Goal: Task Accomplishment & Management: Complete application form

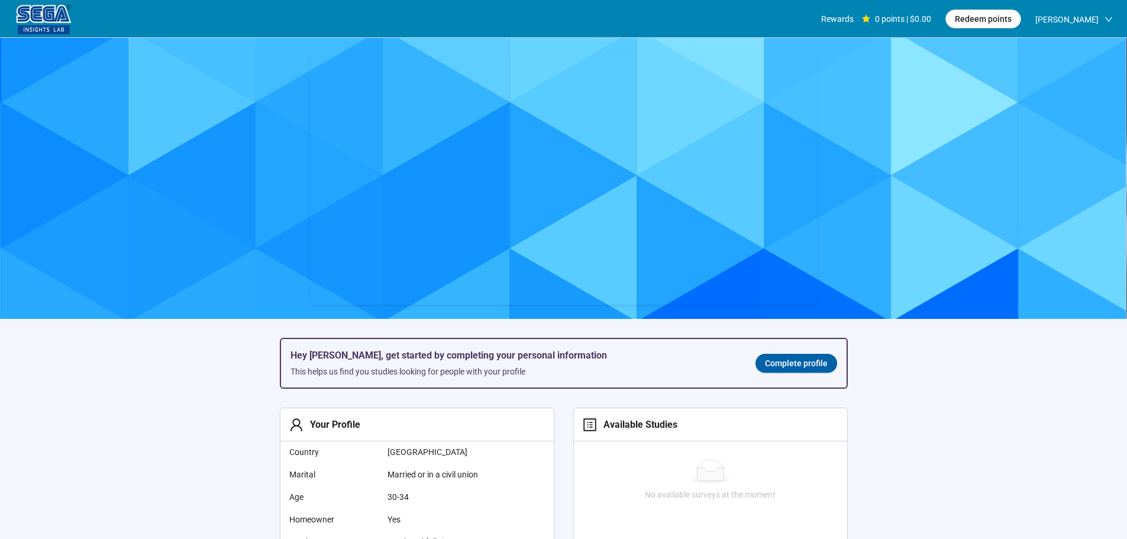
scroll to position [1, 0]
click at [783, 364] on span "Complete profile" at bounding box center [796, 363] width 63 height 13
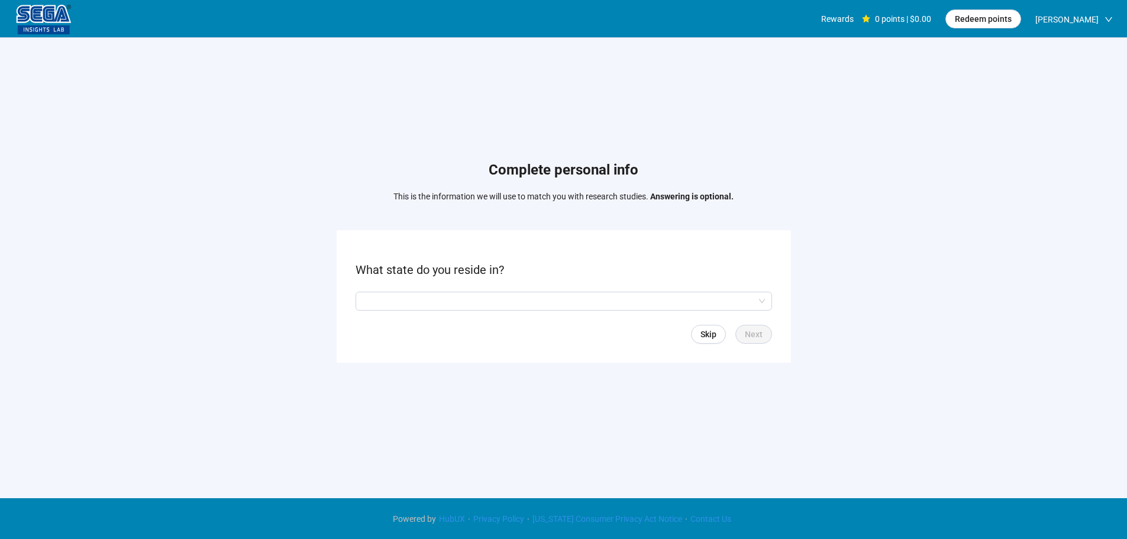
scroll to position [1, 0]
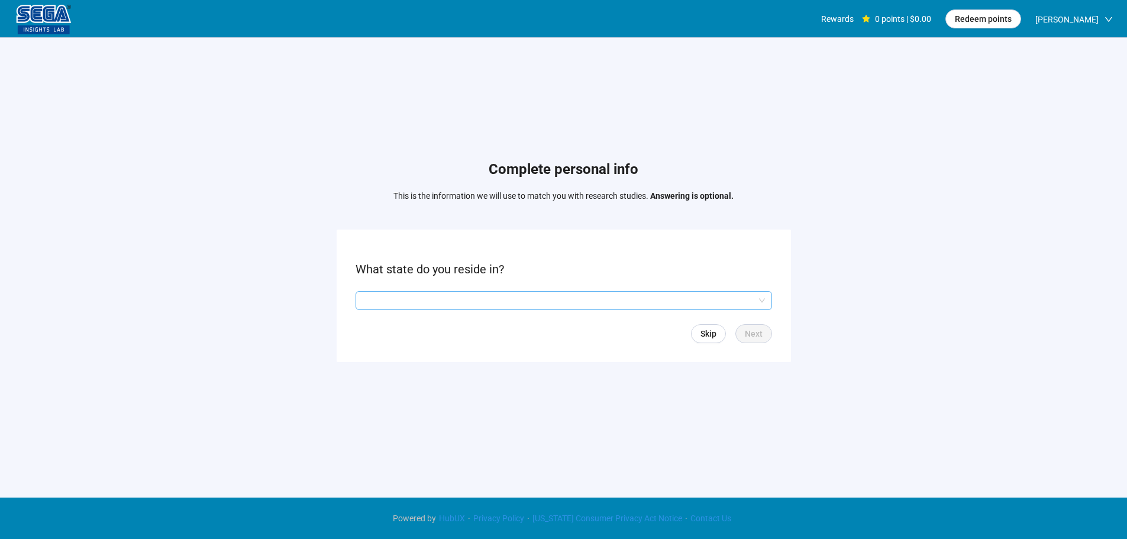
click at [457, 304] on input "search" at bounding box center [564, 301] width 402 height 18
click at [434, 303] on input "search" at bounding box center [564, 301] width 402 height 18
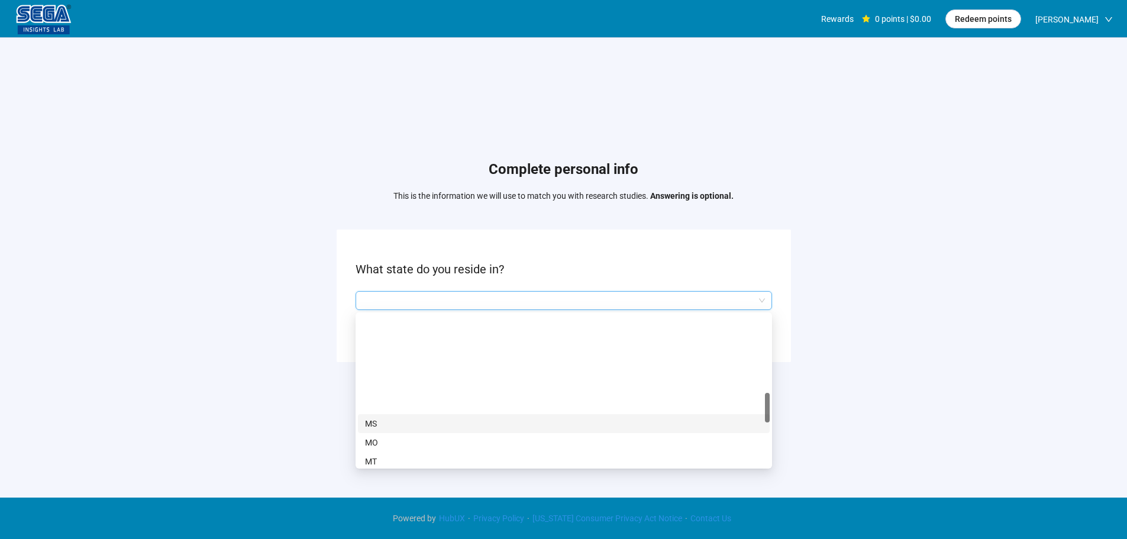
scroll to position [473, 0]
drag, startPoint x: 377, startPoint y: 421, endPoint x: 416, endPoint y: 418, distance: 39.1
click at [377, 421] on p "NJ" at bounding box center [563, 418] width 397 height 13
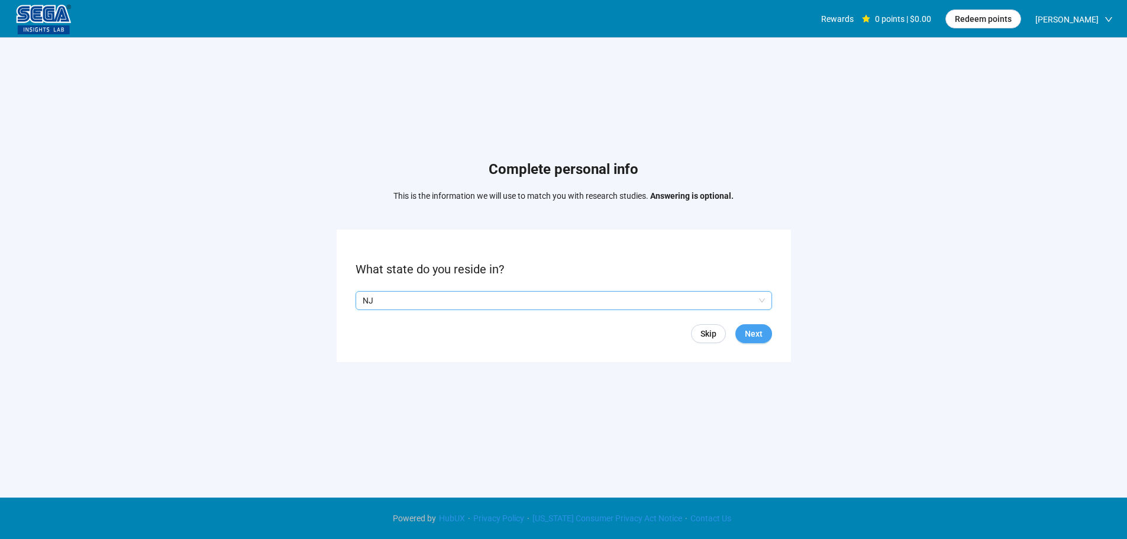
click at [739, 338] on button "Next" at bounding box center [753, 333] width 37 height 19
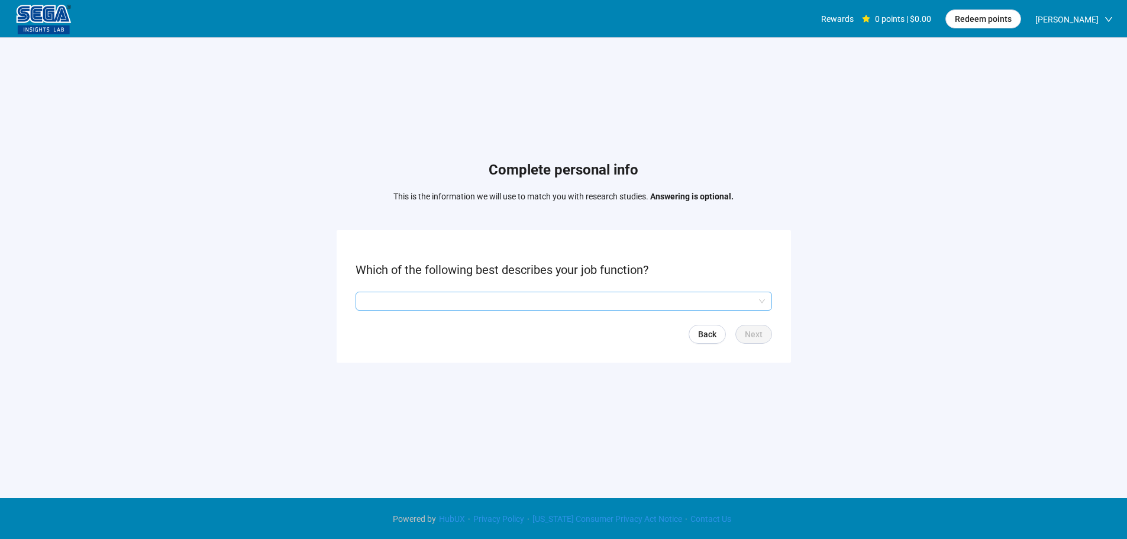
click at [432, 304] on input "search" at bounding box center [564, 301] width 402 height 18
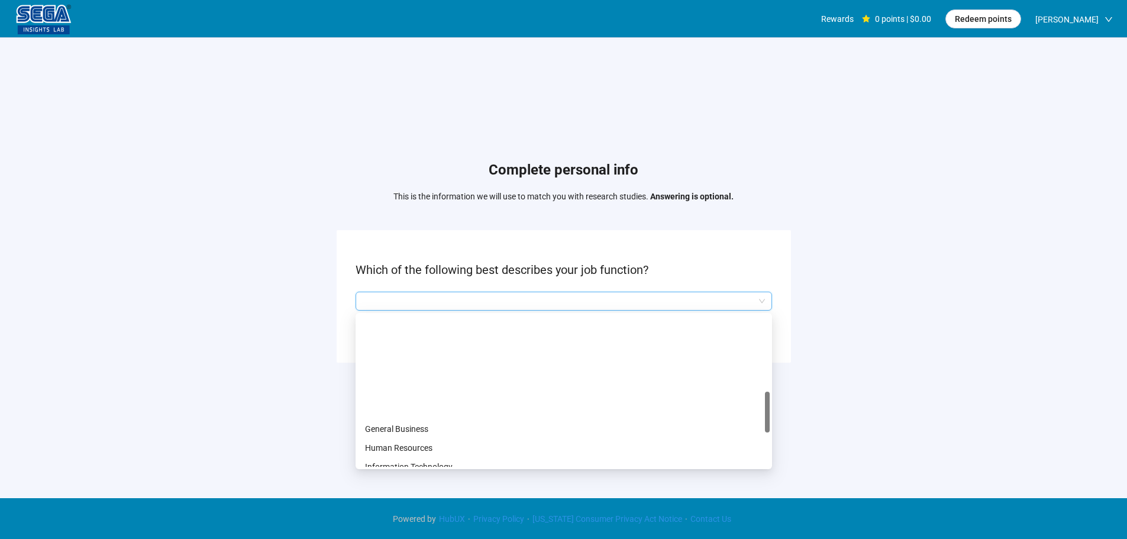
scroll to position [355, 0]
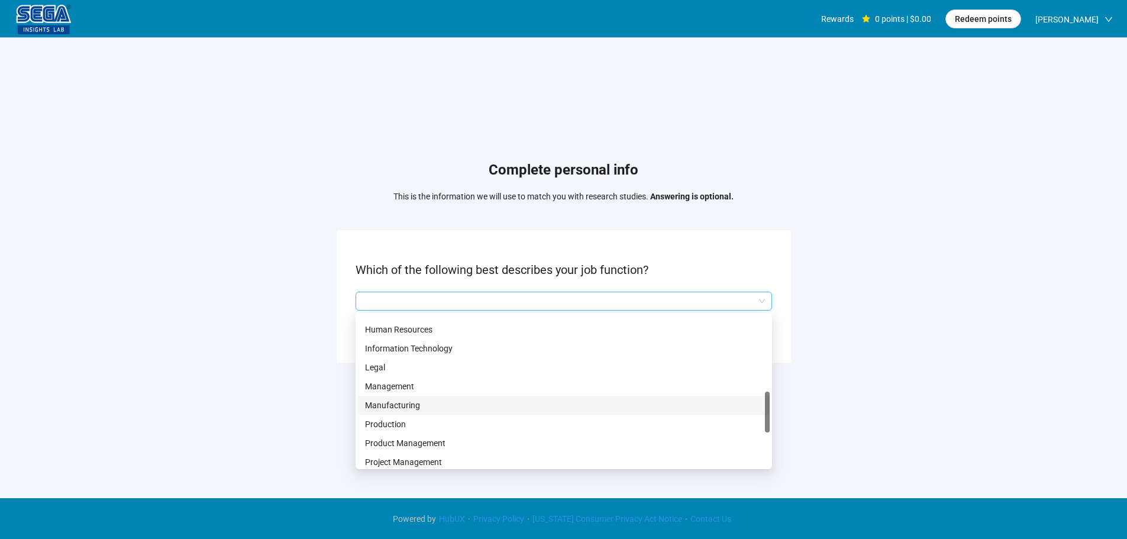
drag, startPoint x: 406, startPoint y: 402, endPoint x: 568, endPoint y: 434, distance: 164.7
click at [407, 402] on p "Manufacturing" at bounding box center [563, 405] width 397 height 13
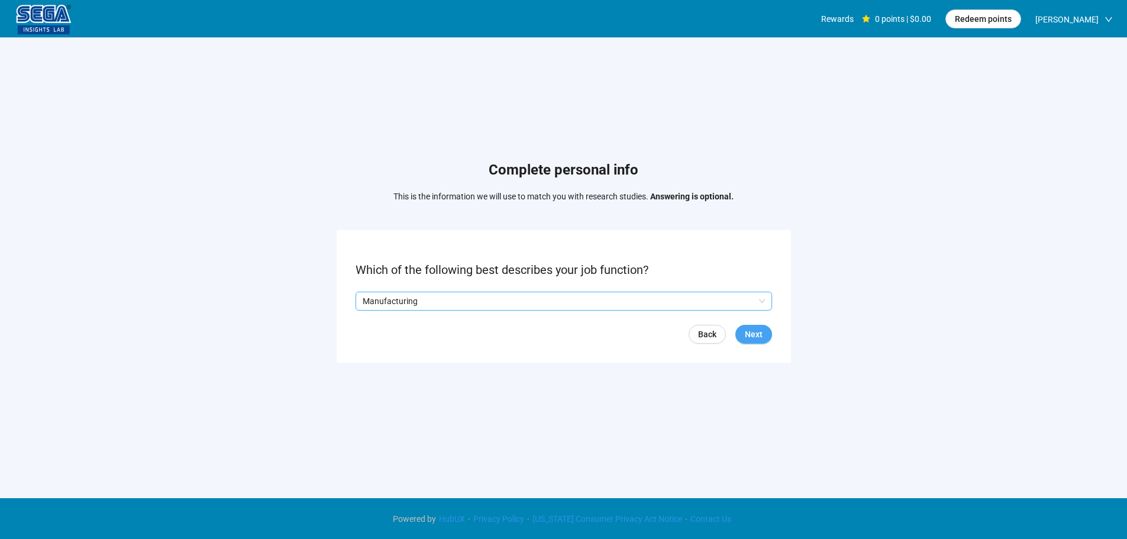
click at [749, 342] on button "Next" at bounding box center [753, 334] width 37 height 19
click at [454, 303] on input "search" at bounding box center [564, 301] width 402 height 18
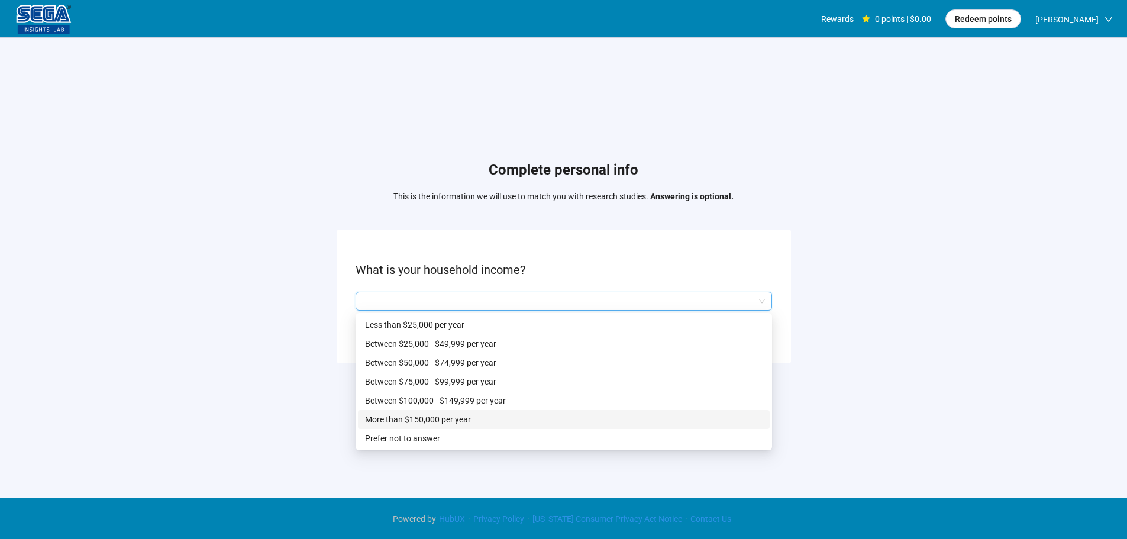
scroll to position [1, 0]
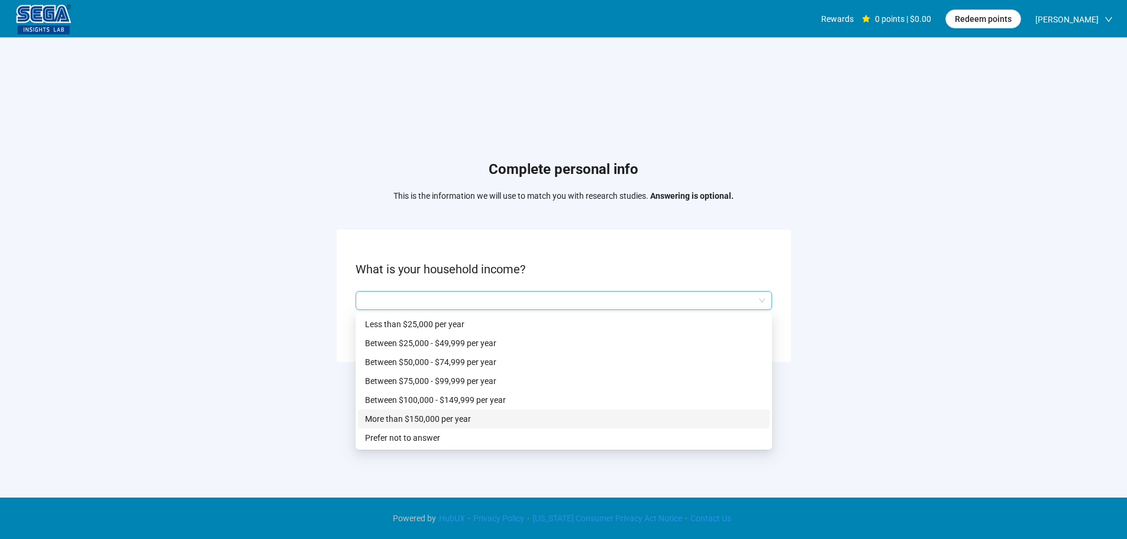
click at [454, 399] on p "Between $100,000 - $149,999 per year" at bounding box center [563, 399] width 397 height 13
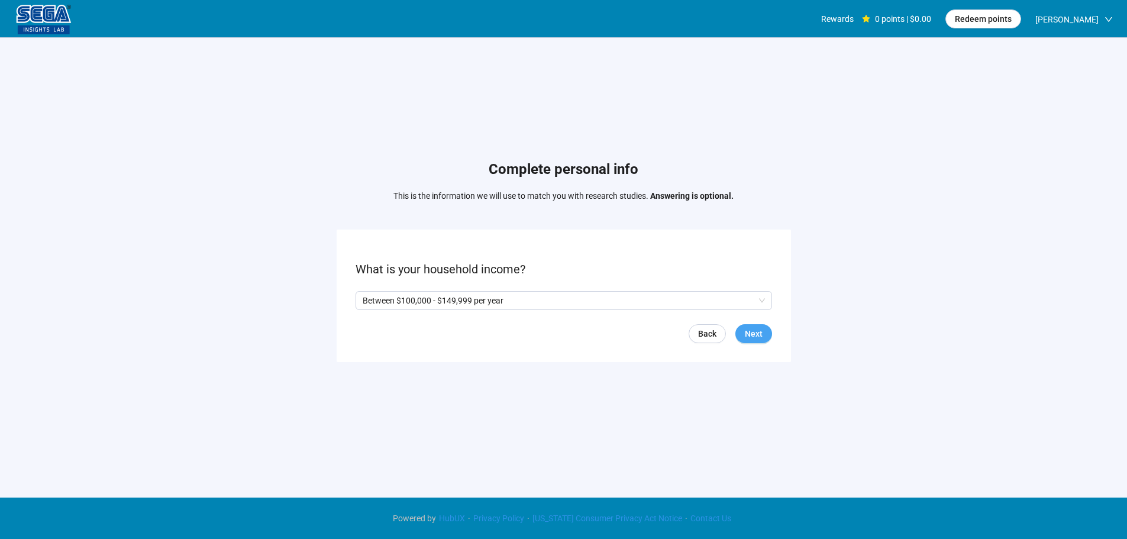
drag, startPoint x: 767, startPoint y: 334, endPoint x: 762, endPoint y: 342, distance: 9.5
click at [766, 334] on button "Next" at bounding box center [753, 333] width 37 height 19
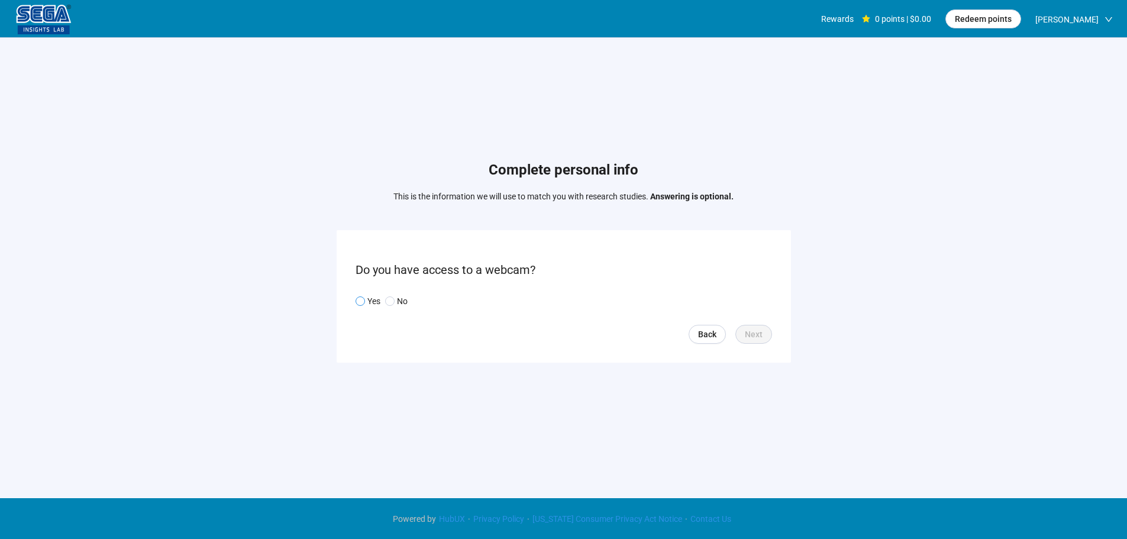
click at [366, 304] on span "Yes" at bounding box center [372, 301] width 15 height 13
click at [760, 332] on span "Next" at bounding box center [754, 334] width 18 height 13
click at [395, 307] on input "search" at bounding box center [564, 301] width 402 height 18
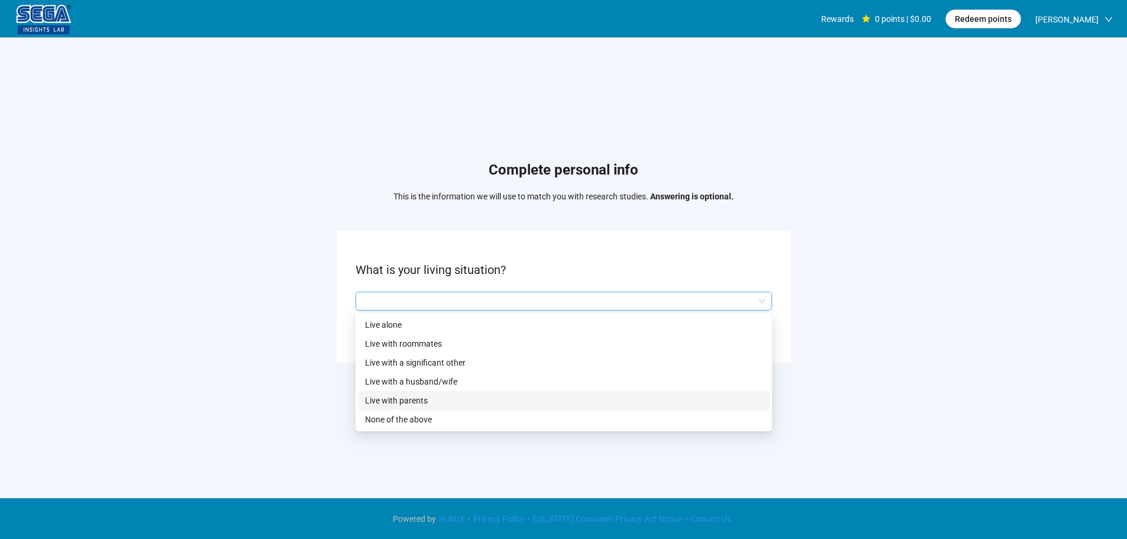
drag, startPoint x: 406, startPoint y: 342, endPoint x: 406, endPoint y: 406, distance: 63.9
click at [406, 406] on div "Live alone Live with roommates Live with a significant other Live with a husban…" at bounding box center [564, 372] width 412 height 114
drag, startPoint x: 417, startPoint y: 416, endPoint x: 444, endPoint y: 417, distance: 27.2
click at [417, 416] on p "None of the above" at bounding box center [563, 419] width 397 height 13
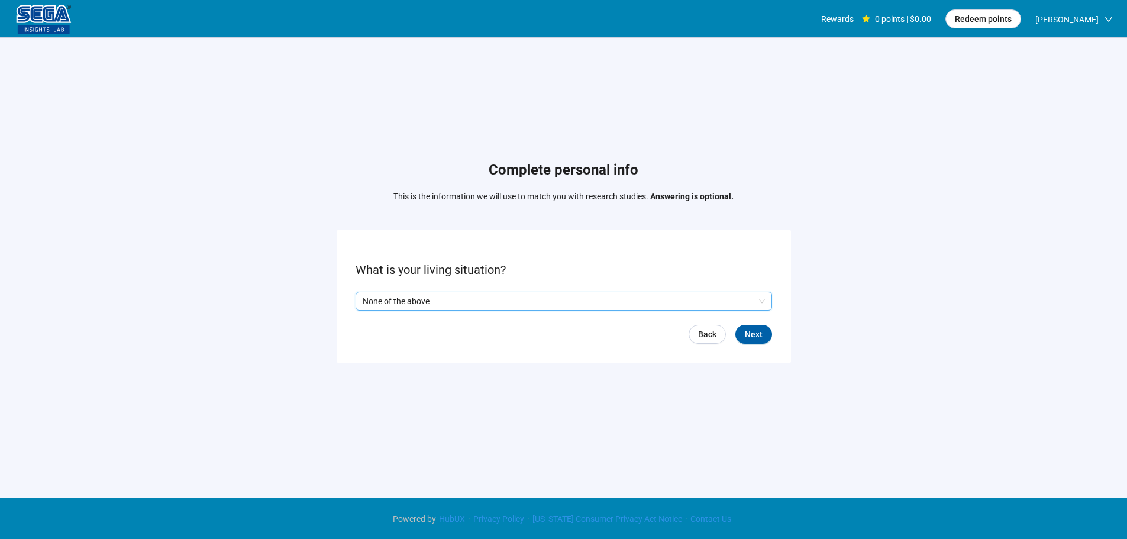
click at [458, 303] on p "None of the above" at bounding box center [559, 301] width 392 height 18
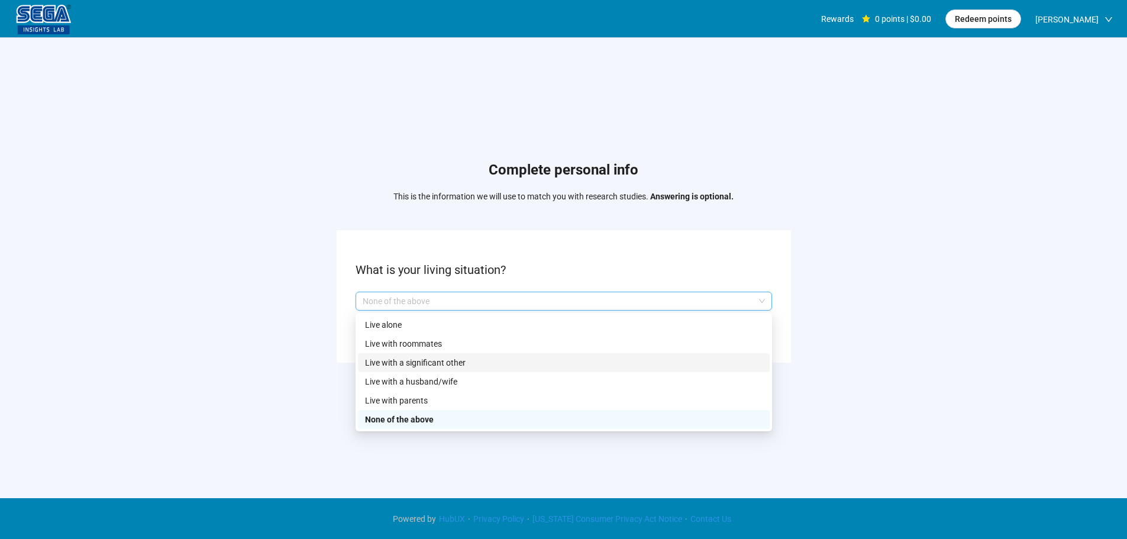
click at [462, 363] on p "Live with a significant other" at bounding box center [563, 362] width 397 height 13
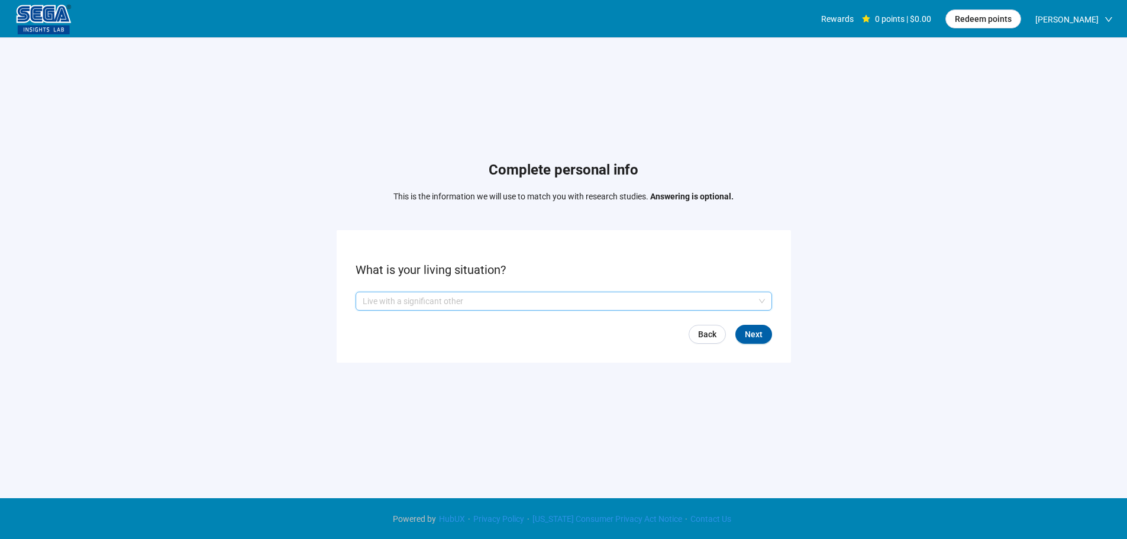
click at [461, 306] on p "Live with a significant other" at bounding box center [559, 301] width 392 height 18
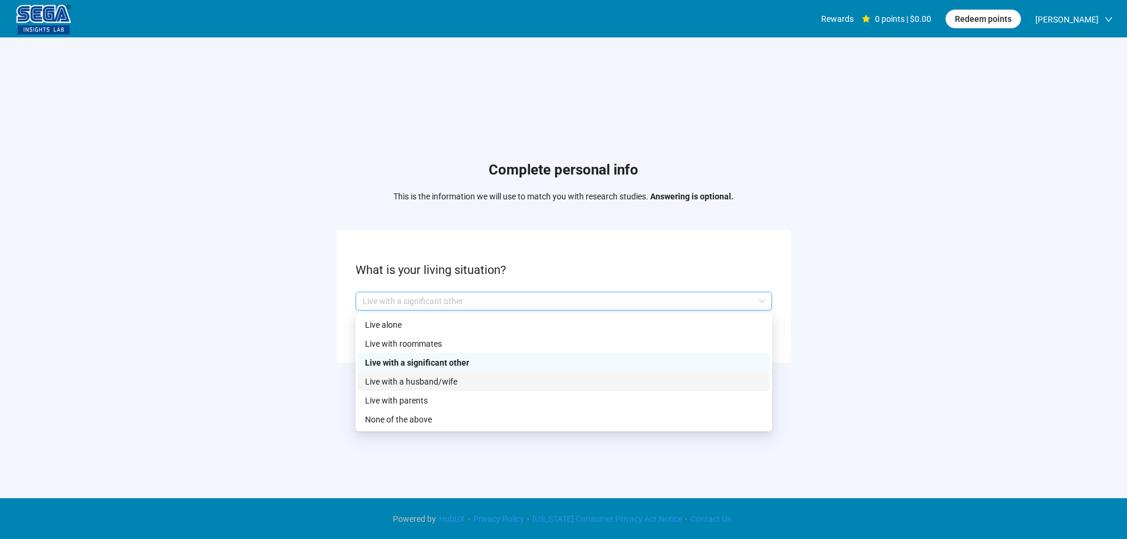
click at [454, 380] on p "Live with a husband/wife" at bounding box center [563, 381] width 397 height 13
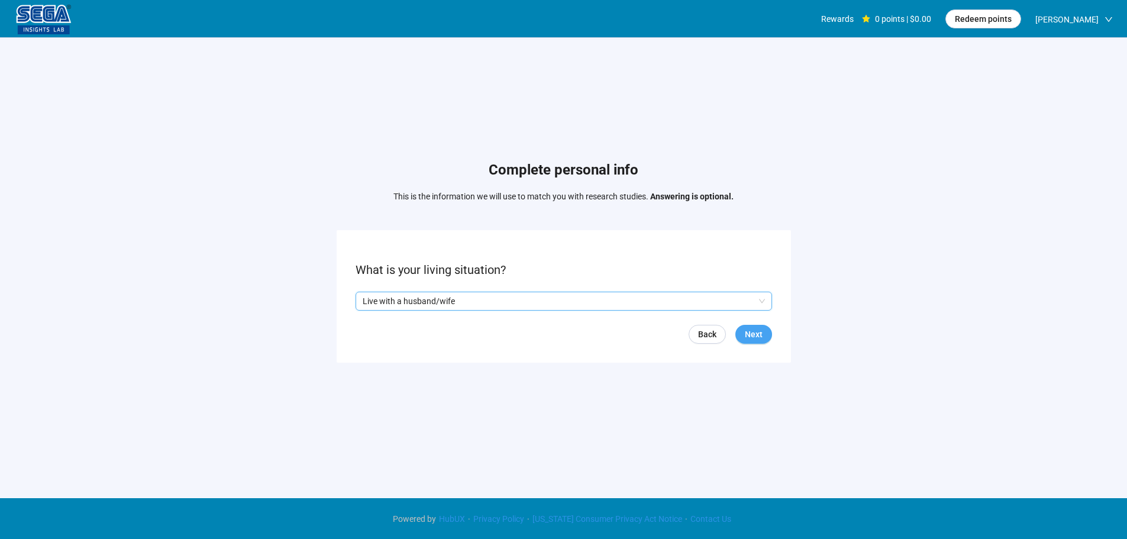
click at [745, 332] on span "Next" at bounding box center [754, 334] width 18 height 13
click at [421, 303] on input "search" at bounding box center [564, 301] width 402 height 18
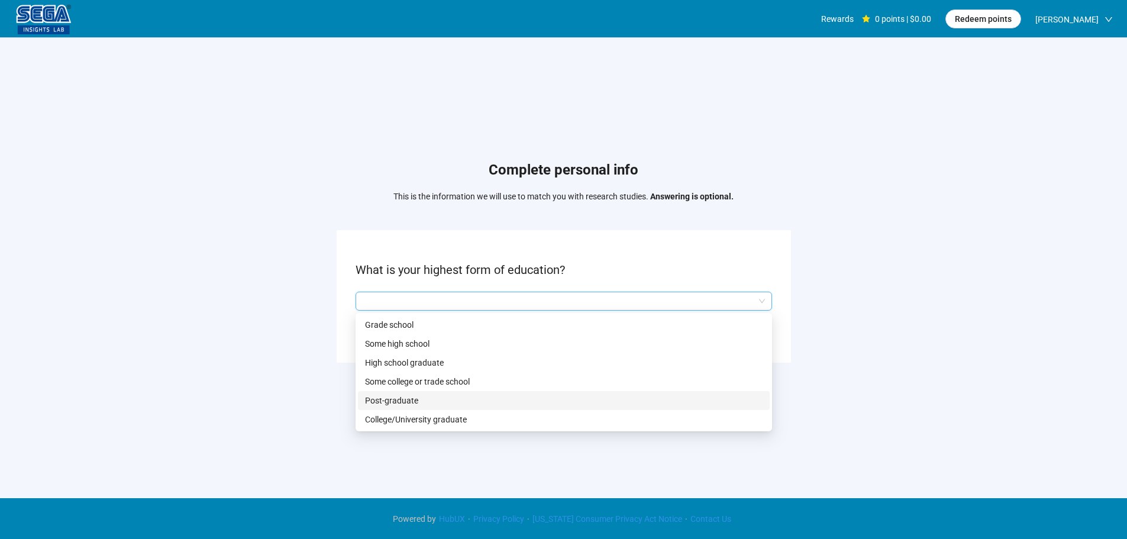
click at [415, 414] on p "College/University graduate" at bounding box center [563, 419] width 397 height 13
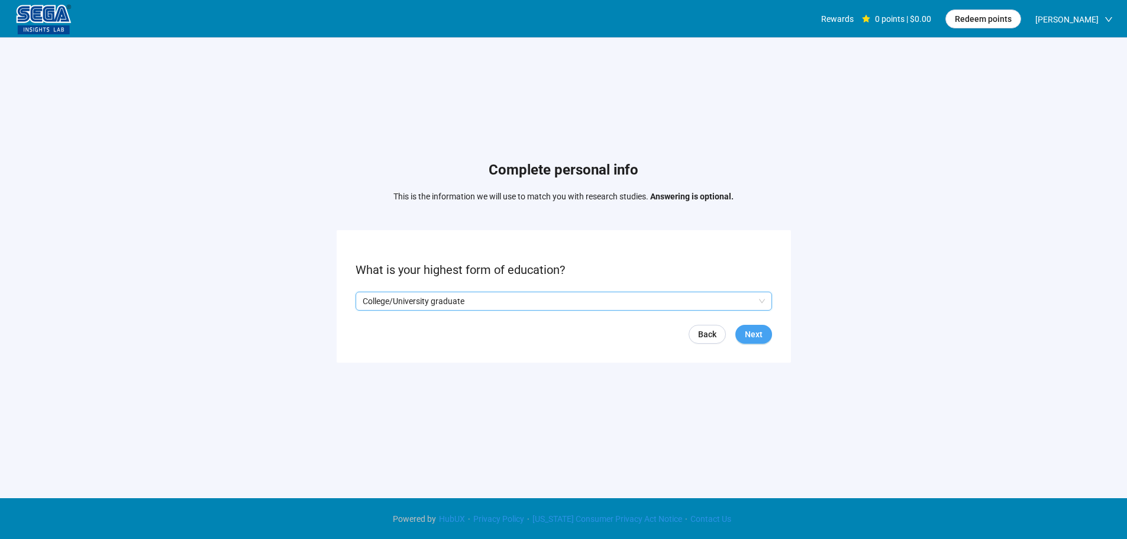
click at [764, 329] on button "Next" at bounding box center [753, 334] width 37 height 19
click at [412, 293] on input "search" at bounding box center [564, 301] width 402 height 18
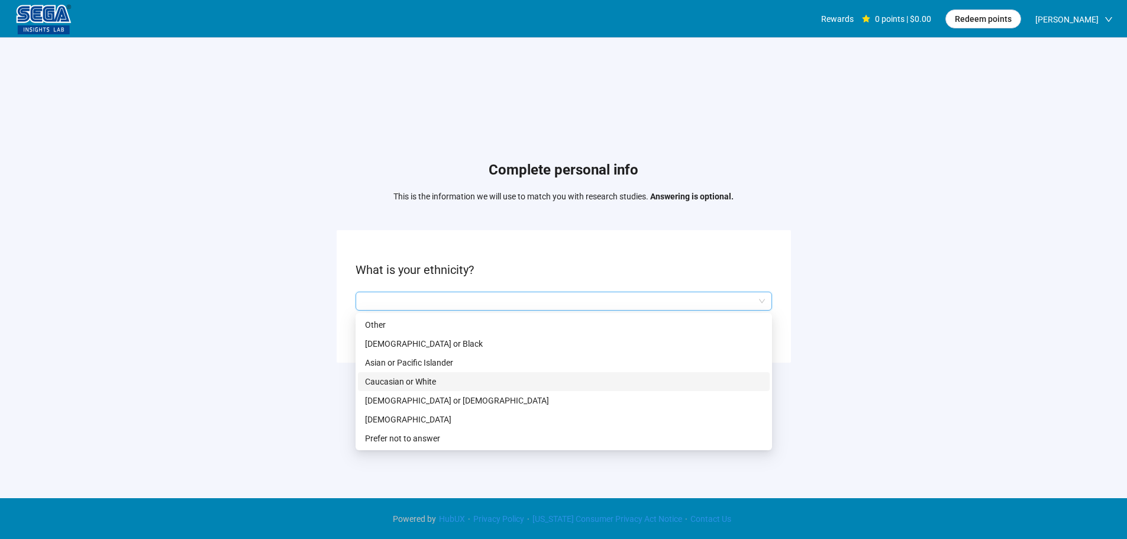
click at [396, 380] on p "Caucasian or White" at bounding box center [563, 381] width 397 height 13
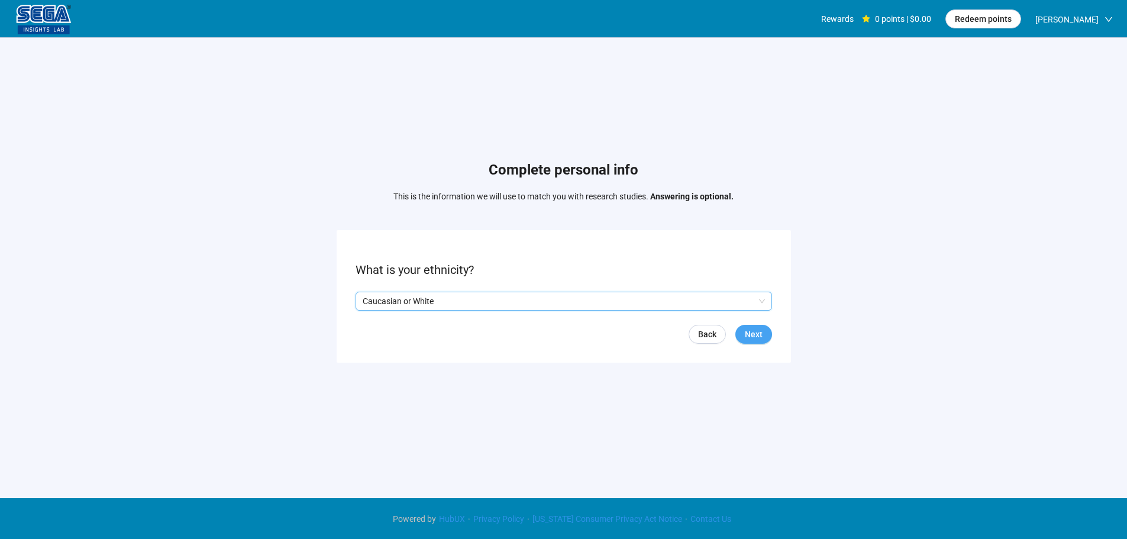
click at [746, 340] on span "Next" at bounding box center [754, 334] width 18 height 13
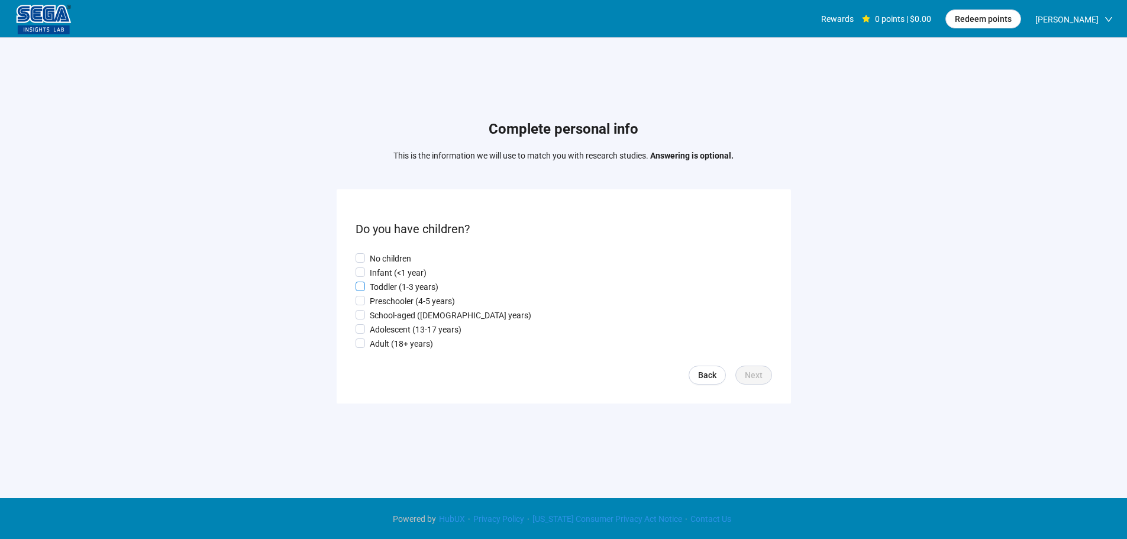
click at [398, 284] on p "Toddler (1-3 years)" at bounding box center [404, 286] width 69 height 13
click at [761, 384] on button "Next" at bounding box center [753, 375] width 37 height 19
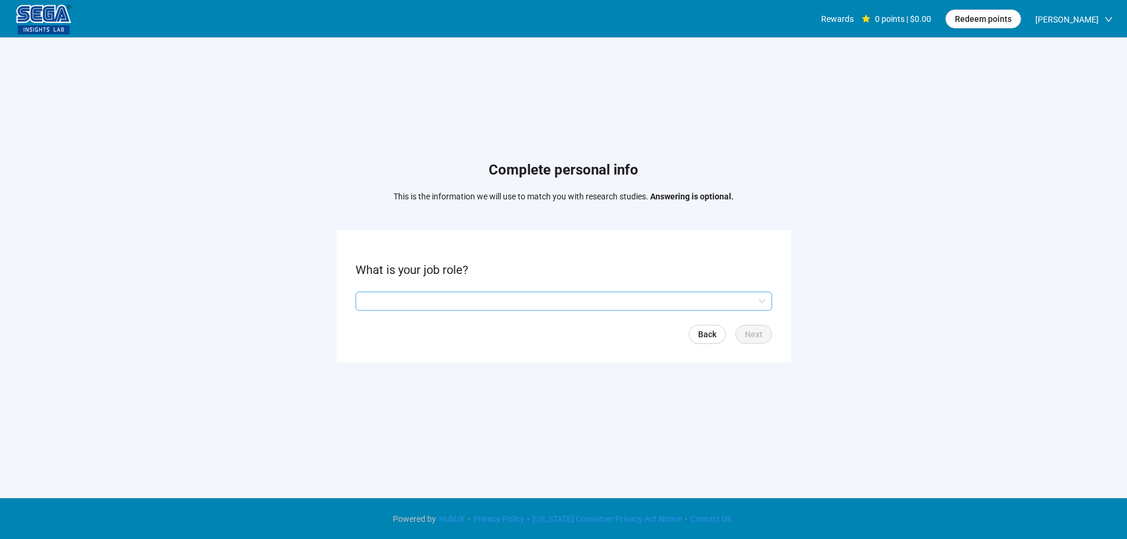
click at [429, 293] on input "search" at bounding box center [564, 301] width 402 height 18
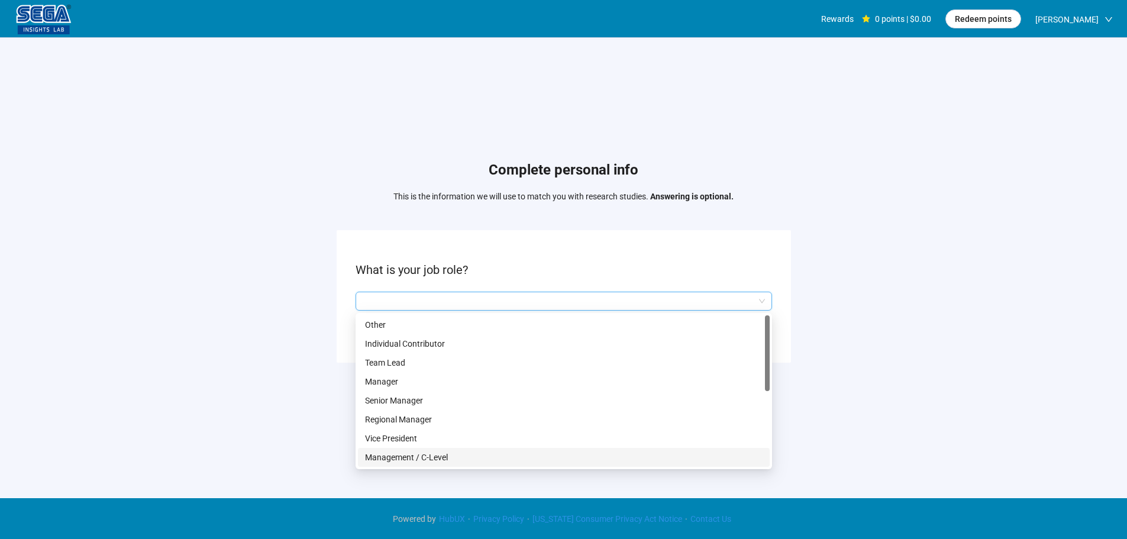
click at [426, 451] on p "Management / C-Level" at bounding box center [563, 457] width 397 height 13
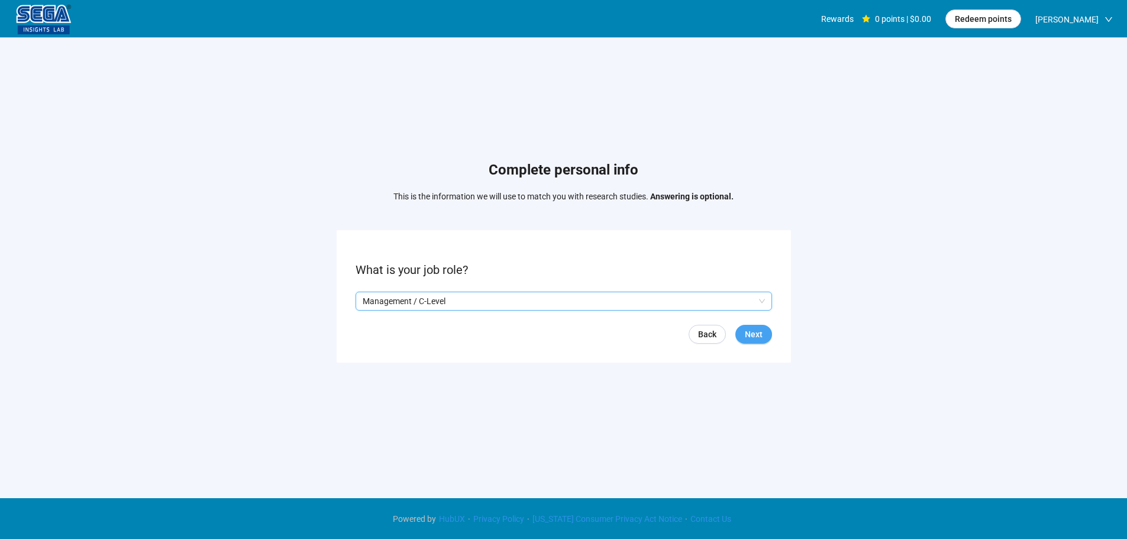
click at [751, 339] on span "Next" at bounding box center [754, 334] width 18 height 13
click at [419, 300] on input "search" at bounding box center [564, 301] width 402 height 18
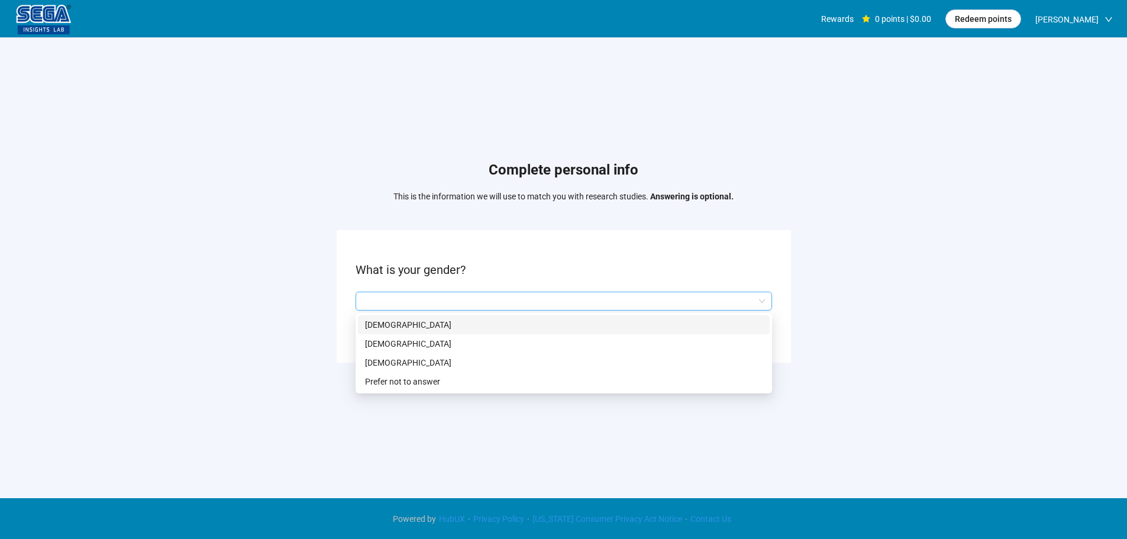
click at [404, 328] on p "[DEMOGRAPHIC_DATA]" at bounding box center [563, 324] width 397 height 13
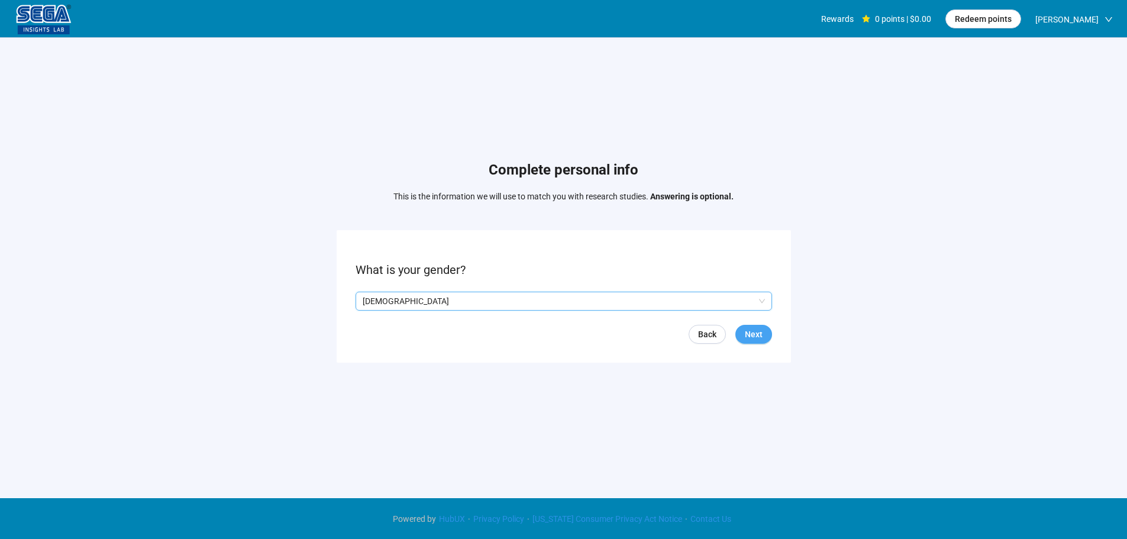
click at [741, 339] on button "Next" at bounding box center [753, 334] width 37 height 19
click at [377, 296] on input at bounding box center [382, 301] width 52 height 18
click at [383, 297] on input at bounding box center [382, 301] width 52 height 18
type input "**"
click at [762, 330] on span "Next" at bounding box center [754, 334] width 18 height 13
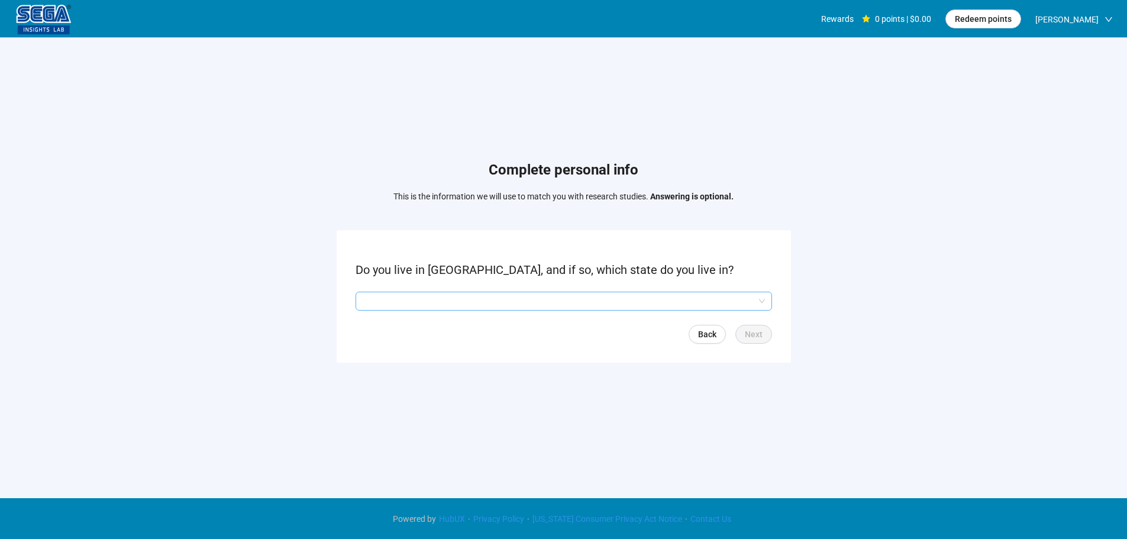
click at [425, 300] on input "search" at bounding box center [564, 301] width 402 height 18
click at [421, 296] on input "search" at bounding box center [564, 301] width 402 height 18
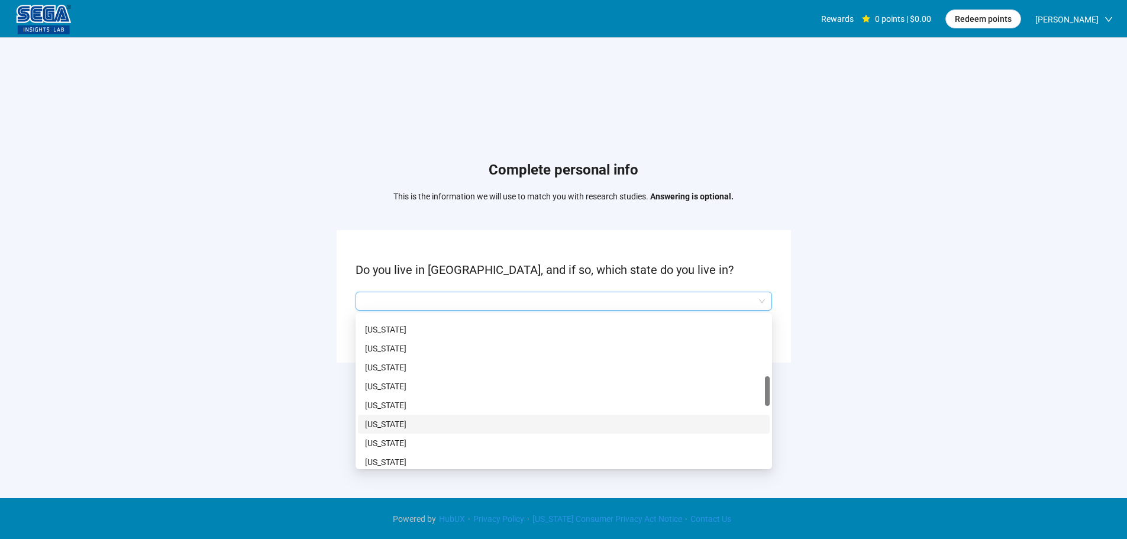
scroll to position [532, 0]
click at [389, 347] on p "[US_STATE]" at bounding box center [563, 341] width 397 height 13
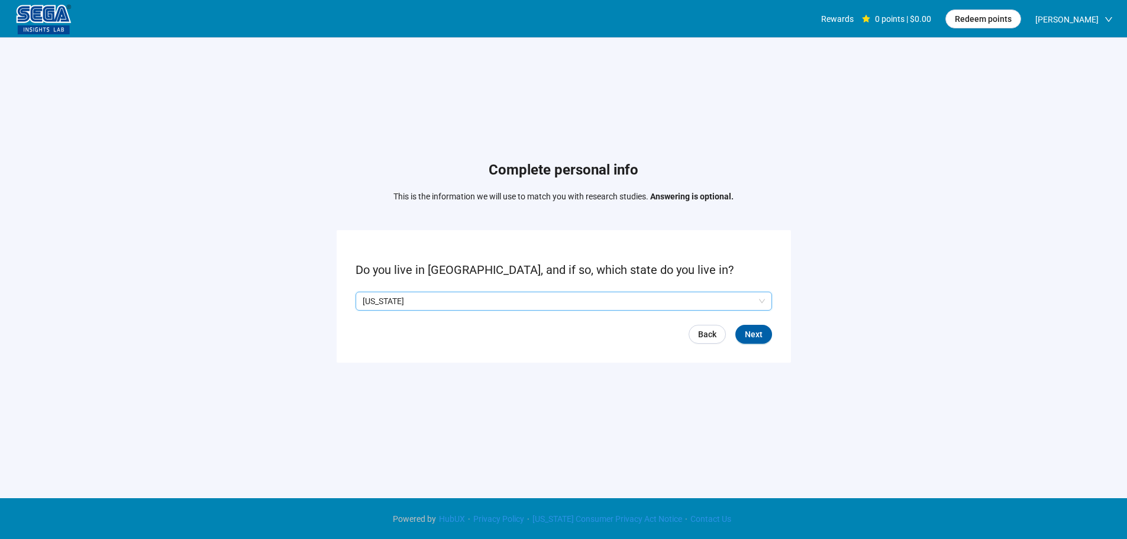
click at [408, 298] on p "[US_STATE]" at bounding box center [559, 301] width 392 height 18
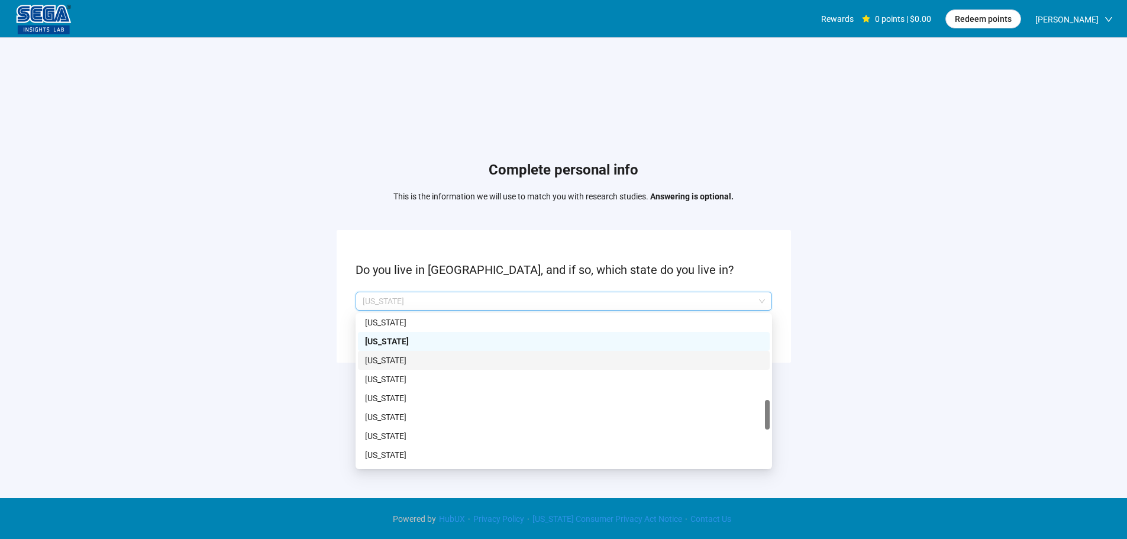
drag, startPoint x: 400, startPoint y: 352, endPoint x: 401, endPoint y: 361, distance: 8.9
click at [400, 353] on div "[US_STATE]" at bounding box center [564, 360] width 412 height 19
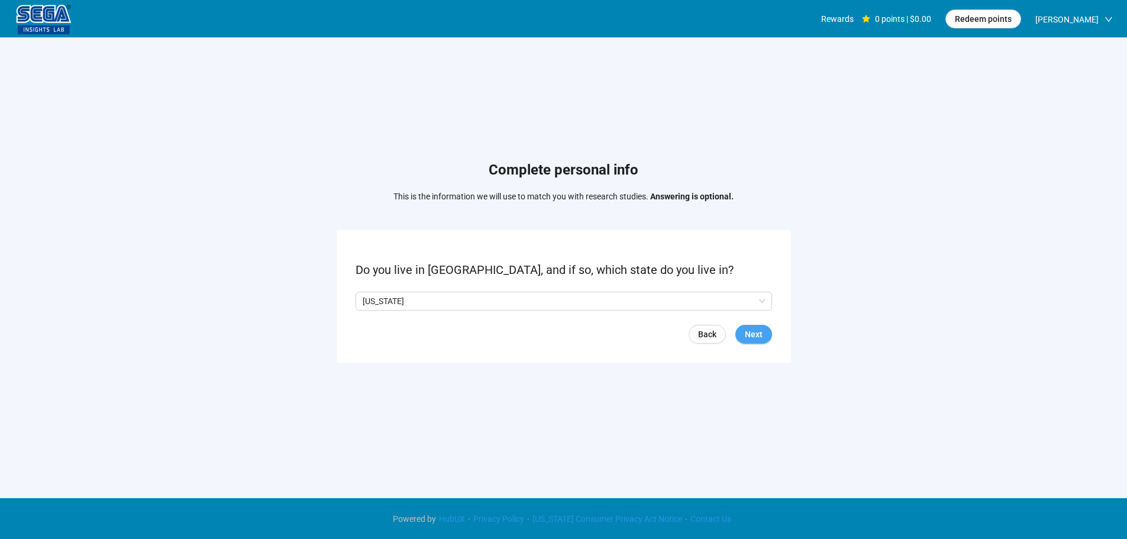
click at [760, 336] on span "Next" at bounding box center [754, 334] width 18 height 13
click at [406, 297] on p "No" at bounding box center [402, 301] width 11 height 13
click at [766, 334] on button "Next" at bounding box center [753, 334] width 37 height 19
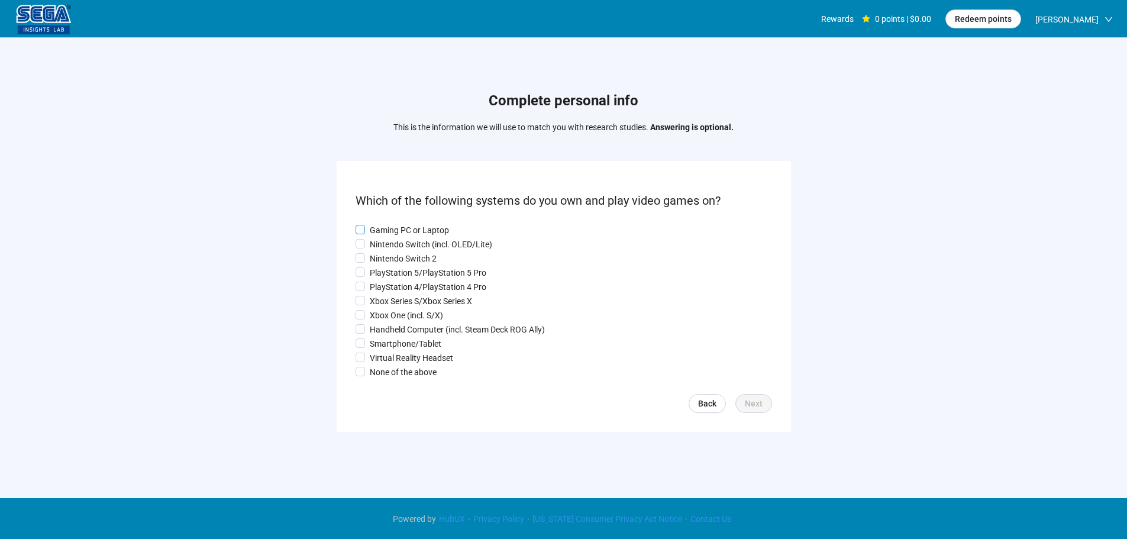
click at [402, 224] on p "Gaming PC or Laptop" at bounding box center [409, 230] width 79 height 13
click at [398, 245] on p "Nintendo Switch (incl. OLED/Lite)" at bounding box center [431, 244] width 122 height 13
drag, startPoint x: 396, startPoint y: 259, endPoint x: 390, endPoint y: 278, distance: 19.8
click at [395, 261] on p "Nintendo Switch 2" at bounding box center [403, 258] width 67 height 13
click at [389, 286] on p "PlayStation 4/PlayStation 4 Pro" at bounding box center [428, 286] width 117 height 13
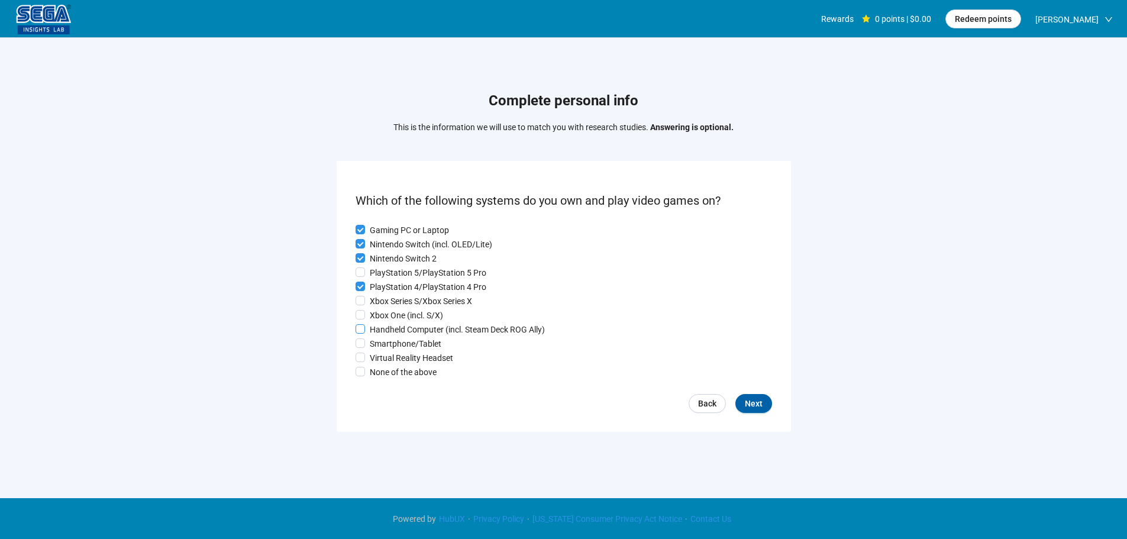
drag, startPoint x: 389, startPoint y: 297, endPoint x: 386, endPoint y: 324, distance: 26.9
click at [389, 299] on p "Xbox Series S/Xbox Series X" at bounding box center [421, 301] width 102 height 13
click at [386, 324] on p "Handheld Computer (incl. Steam Deck ROG Ally)" at bounding box center [457, 329] width 175 height 13
click at [384, 349] on p "Smartphone/Tablet" at bounding box center [406, 343] width 72 height 13
click at [383, 364] on p "Virtual Reality Headset" at bounding box center [411, 357] width 83 height 13
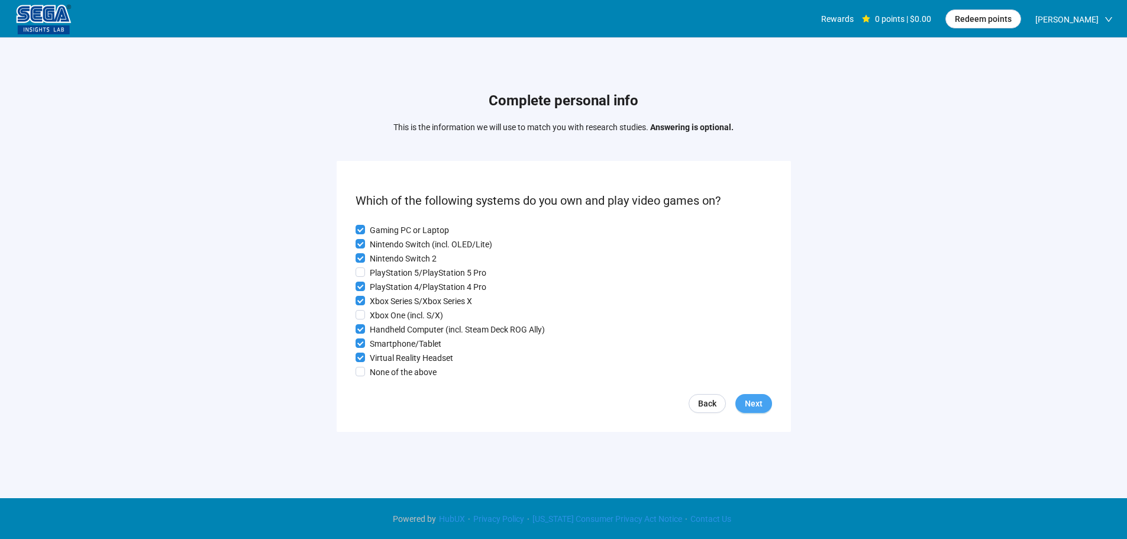
click at [767, 413] on button "Next" at bounding box center [753, 403] width 37 height 19
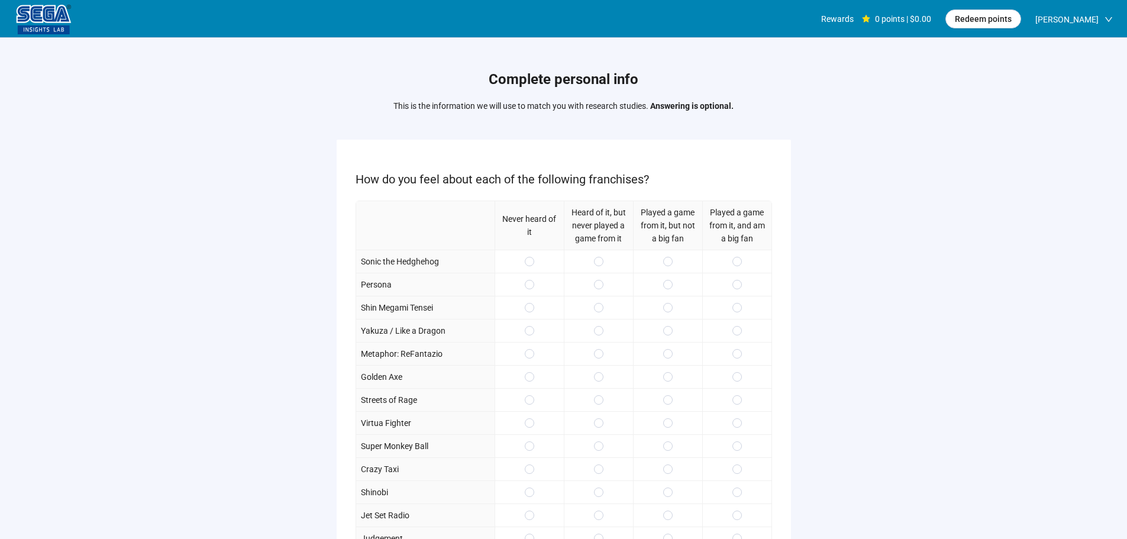
click at [674, 264] on div at bounding box center [667, 261] width 69 height 23
click at [670, 295] on div at bounding box center [667, 284] width 69 height 23
click at [673, 266] on div at bounding box center [667, 261] width 69 height 23
click at [664, 257] on span at bounding box center [667, 261] width 9 height 9
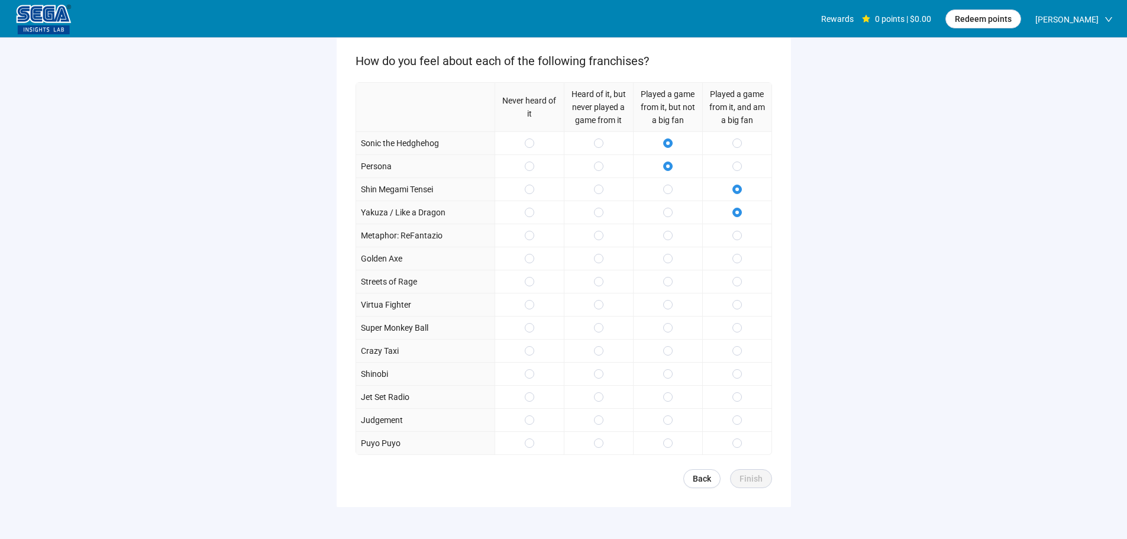
click at [738, 247] on div at bounding box center [736, 258] width 69 height 23
click at [737, 264] on label at bounding box center [736, 258] width 9 height 13
click at [733, 235] on span at bounding box center [736, 235] width 9 height 9
click at [663, 286] on span at bounding box center [667, 281] width 9 height 9
click at [661, 303] on div at bounding box center [667, 304] width 69 height 23
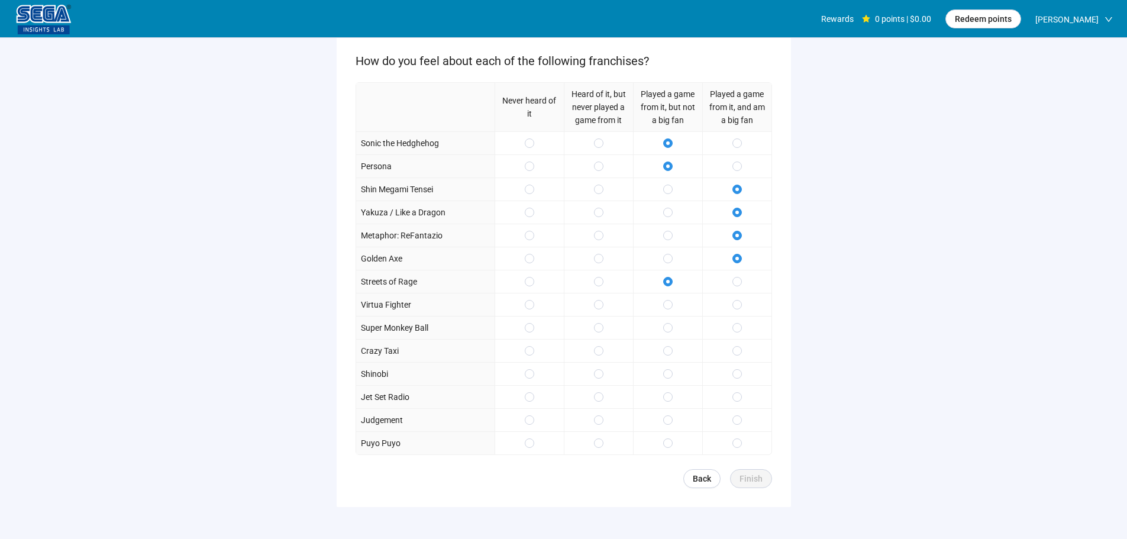
drag, startPoint x: 661, startPoint y: 325, endPoint x: 665, endPoint y: 339, distance: 14.1
click at [662, 328] on div at bounding box center [667, 327] width 69 height 23
click at [665, 340] on div at bounding box center [667, 350] width 69 height 23
click at [735, 381] on div at bounding box center [736, 373] width 69 height 23
click at [735, 410] on div at bounding box center [736, 419] width 69 height 23
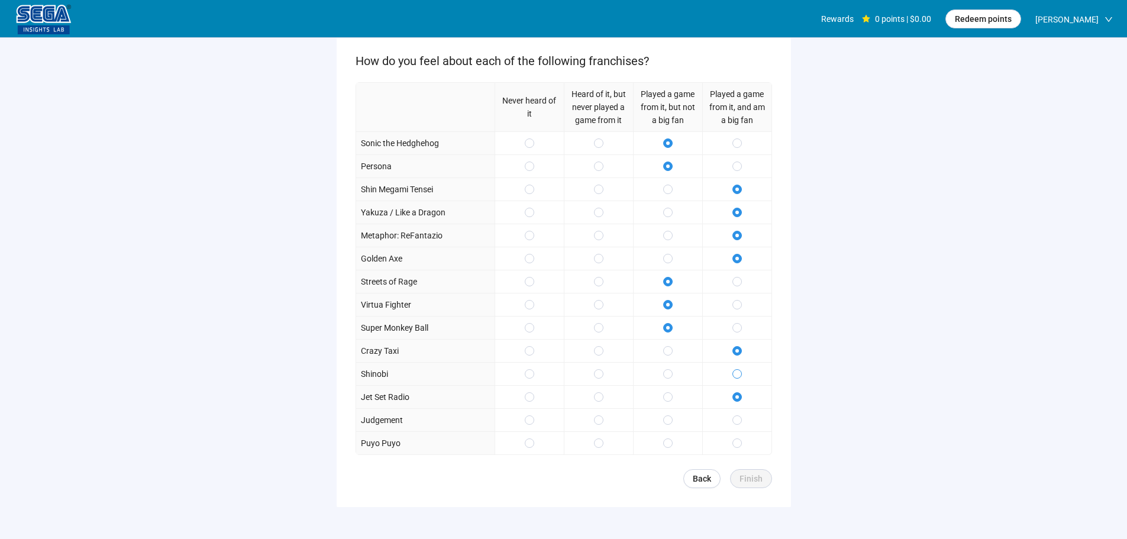
click at [733, 376] on span at bounding box center [736, 373] width 9 height 9
click at [753, 478] on span "Finish" at bounding box center [750, 478] width 23 height 13
